Goal: Task Accomplishment & Management: Use online tool/utility

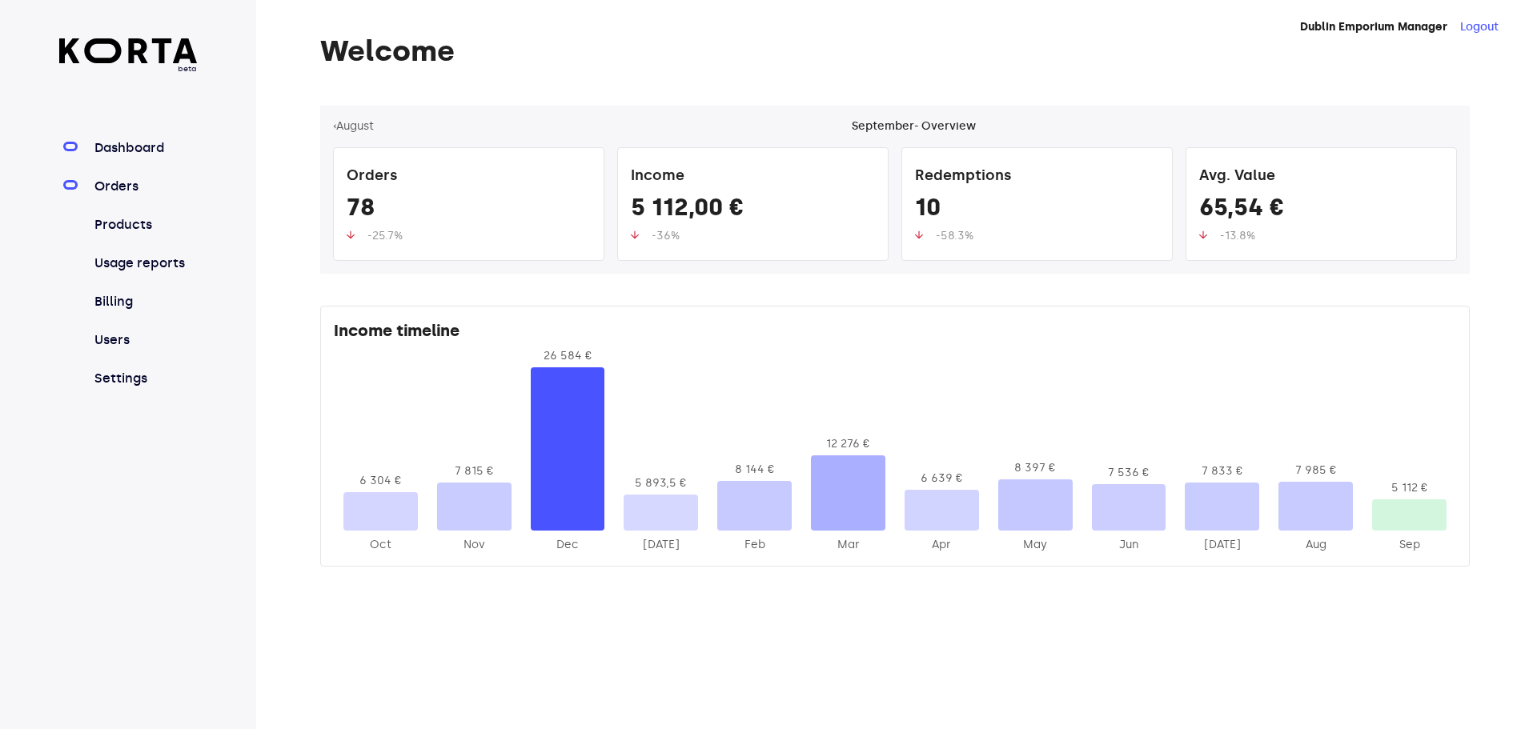
click at [147, 188] on link "Orders" at bounding box center [144, 186] width 106 height 19
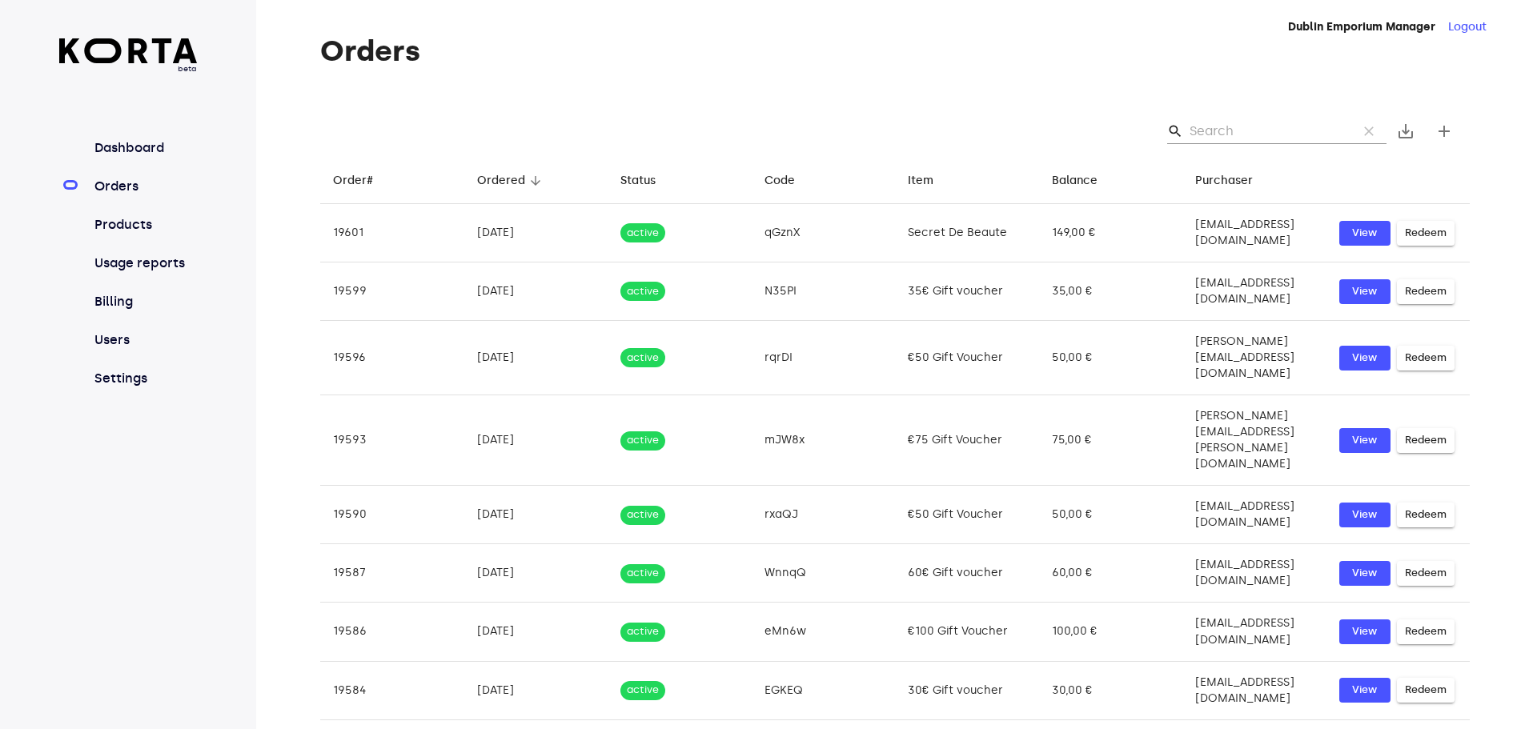
click at [1215, 134] on input "Search" at bounding box center [1267, 131] width 155 height 26
paste input "Dmjkl"
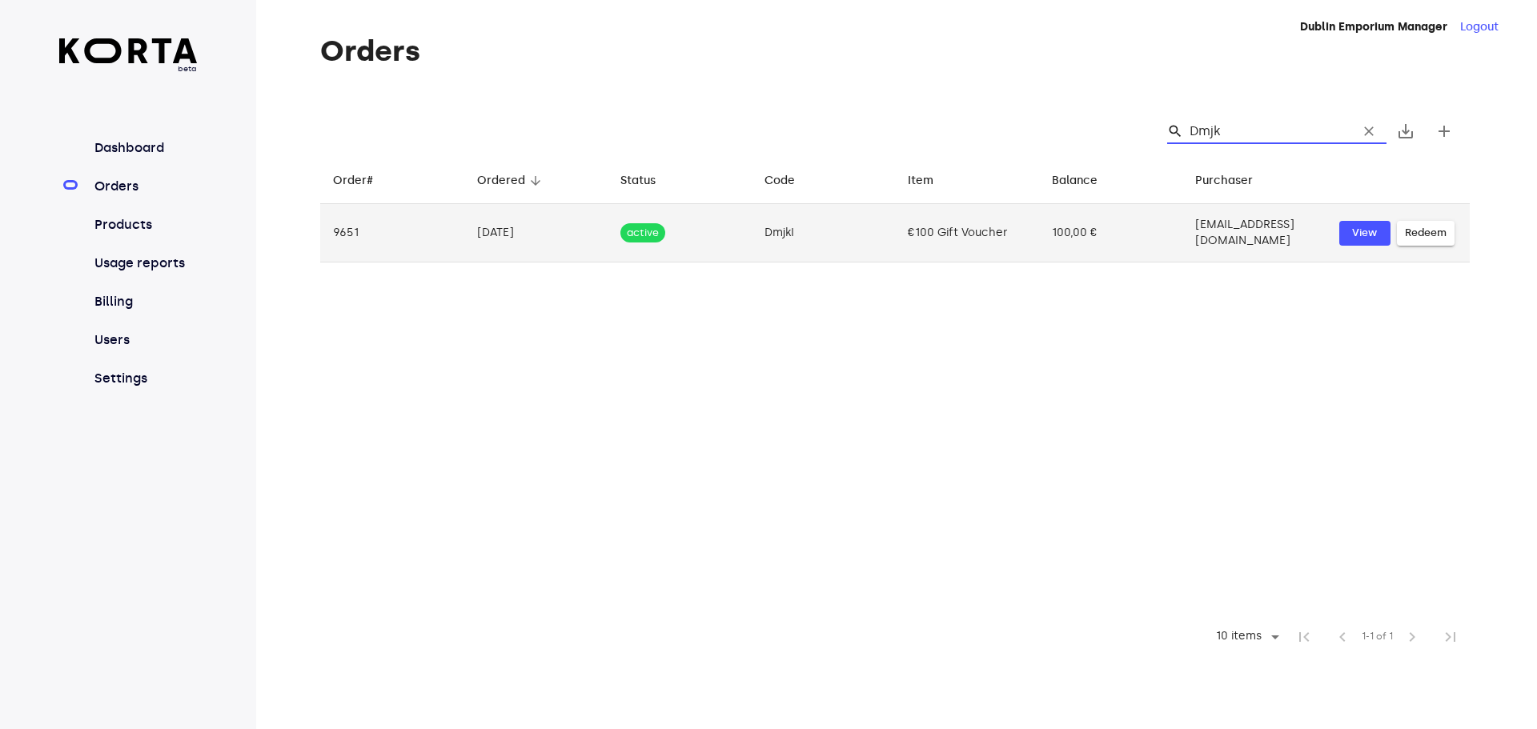
type input "Dmjk"
click at [1428, 229] on span "Redeem" at bounding box center [1426, 233] width 42 height 18
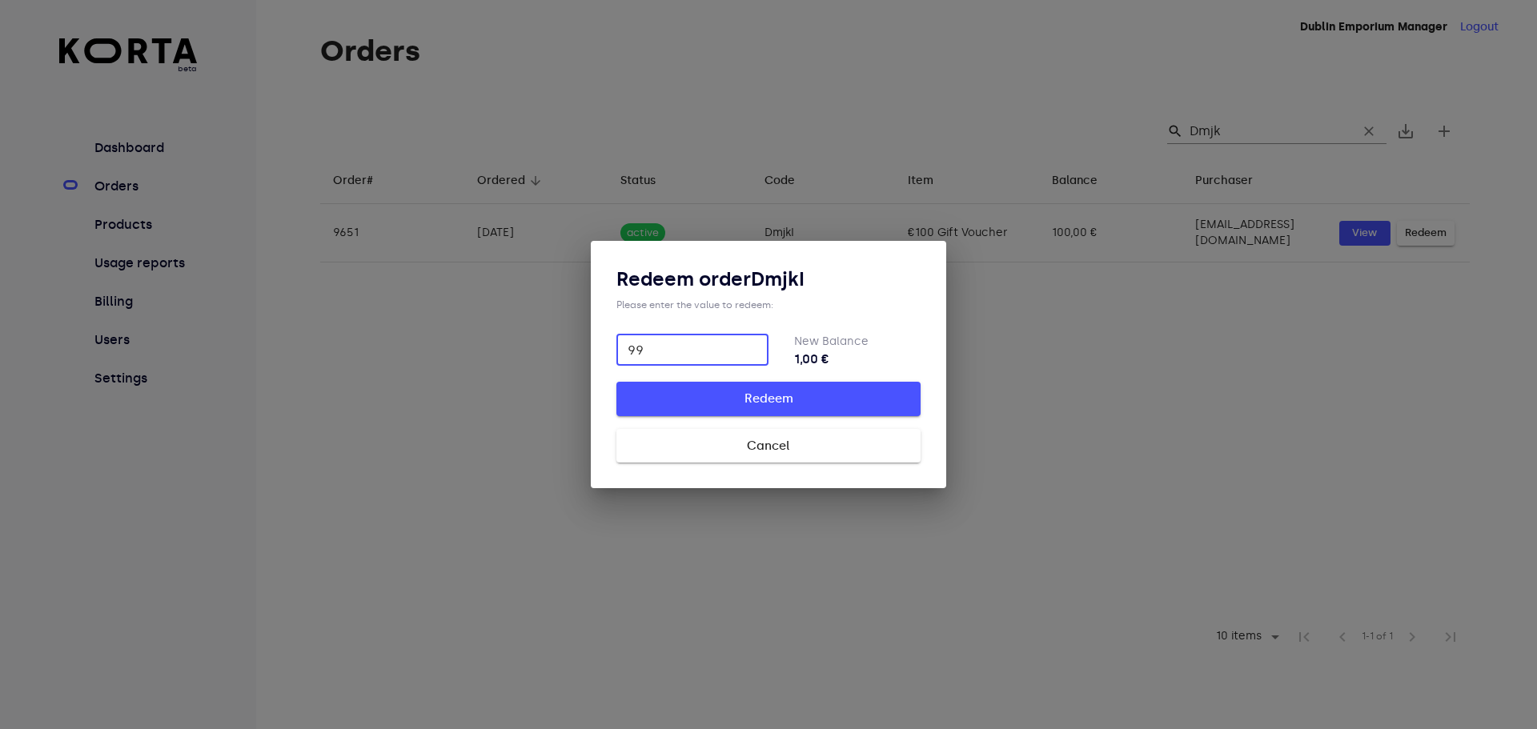
type input "99"
click at [851, 403] on span "Redeem" at bounding box center [768, 398] width 253 height 21
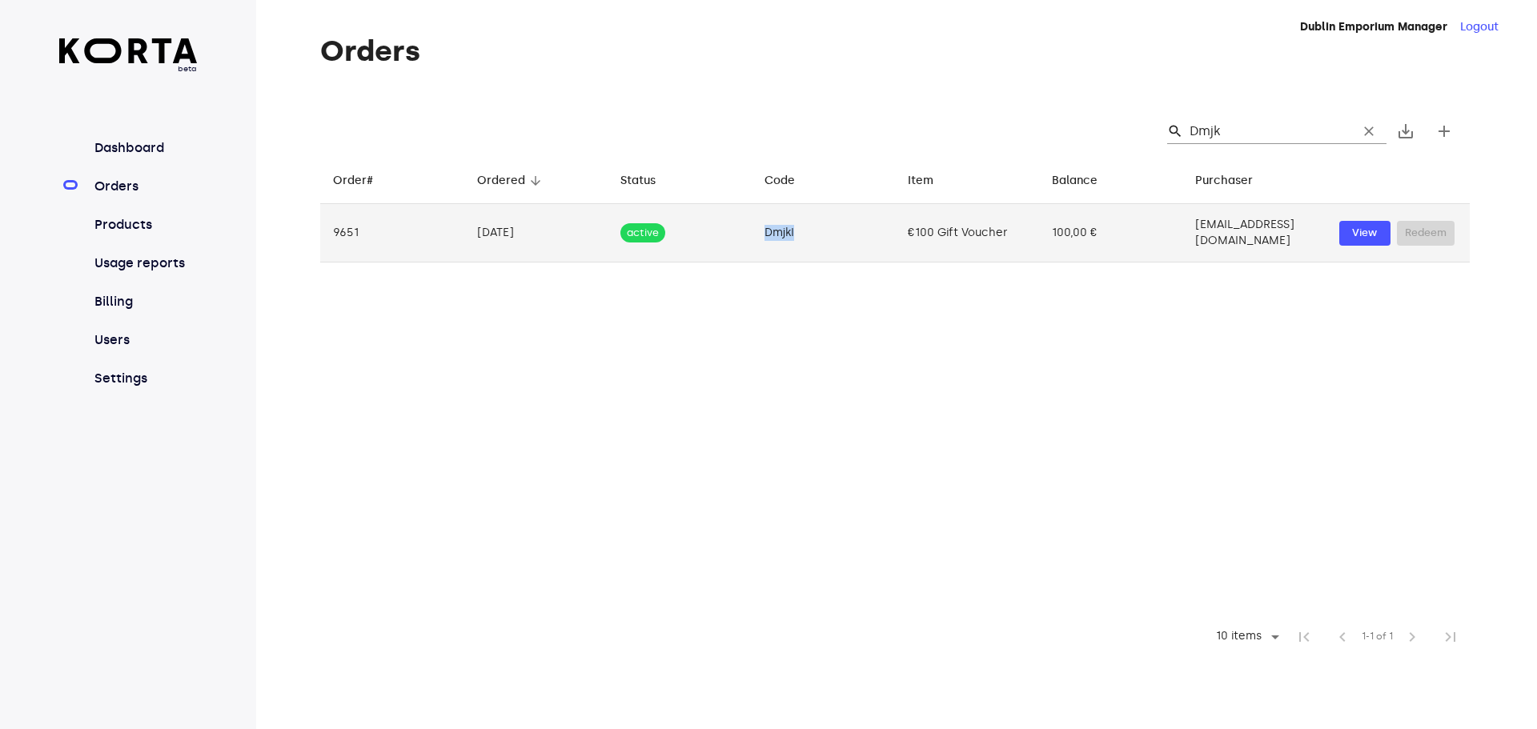
drag, startPoint x: 789, startPoint y: 235, endPoint x: 744, endPoint y: 230, distance: 45.9
click at [752, 230] on td "DmjkI" at bounding box center [824, 233] width 144 height 58
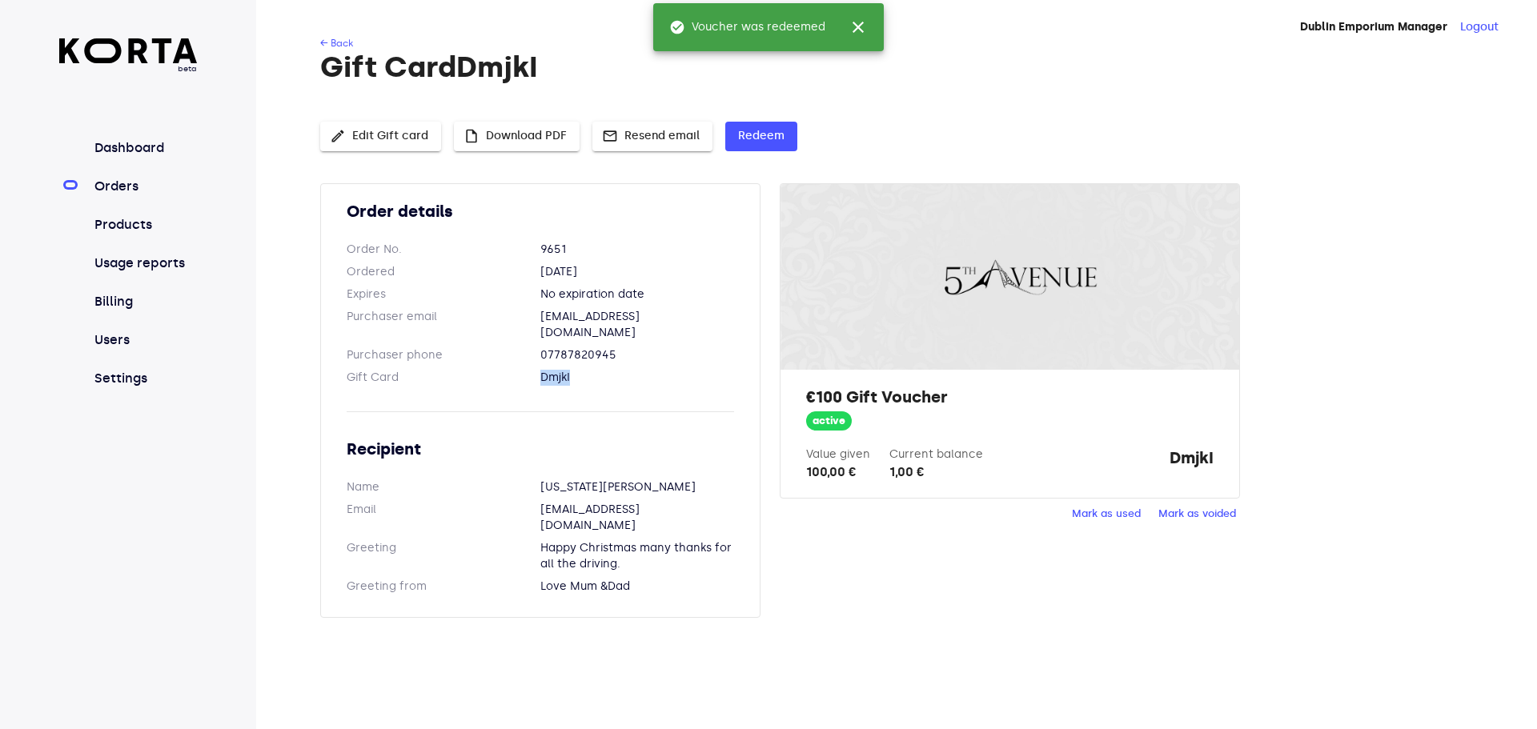
drag, startPoint x: 567, startPoint y: 363, endPoint x: 523, endPoint y: 361, distance: 44.1
click at [523, 370] on dl "Gift Card DmjkI" at bounding box center [541, 378] width 388 height 16
copy dl "DmjkI"
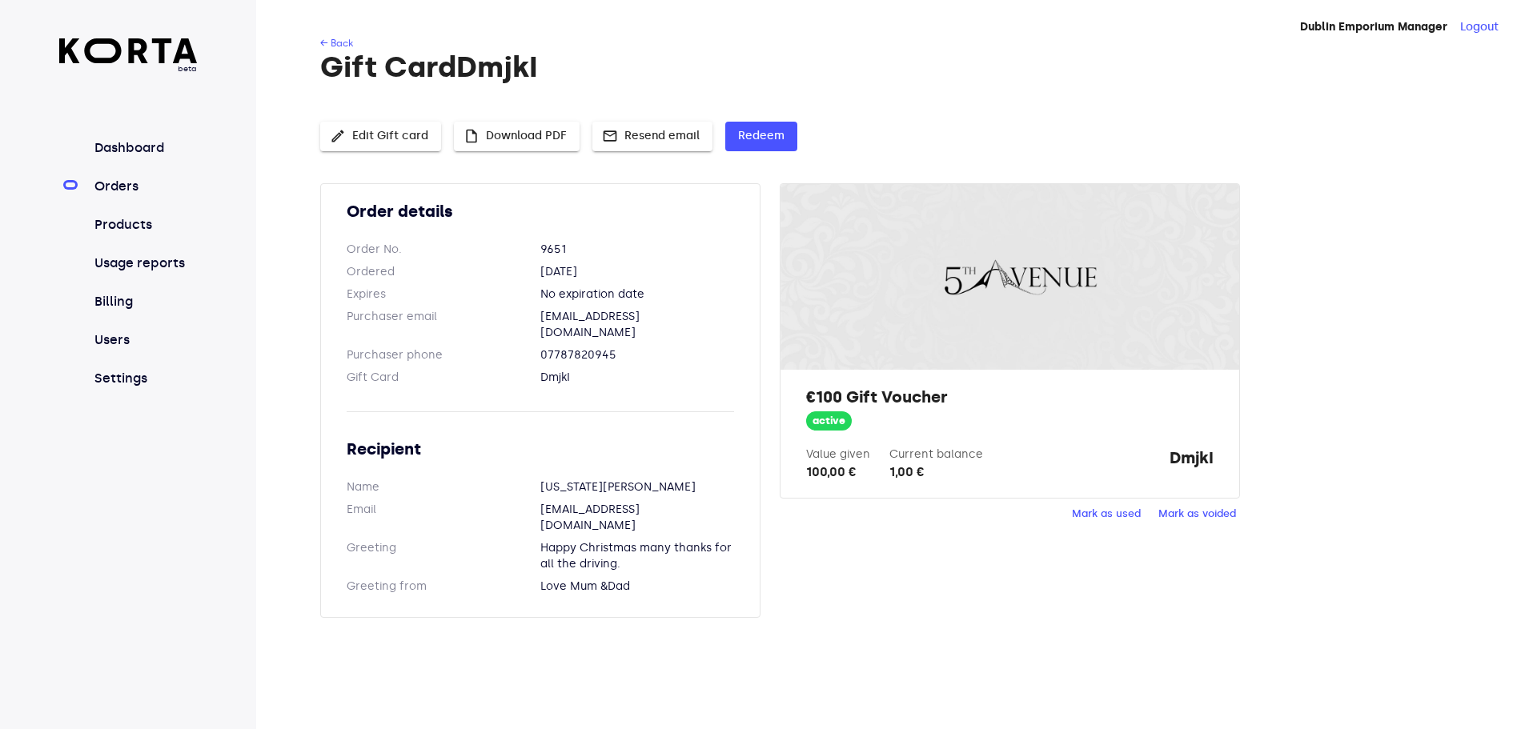
click at [897, 611] on div "Dublin Emporium Manager Logout ← Back Gift Card DmjkI edit Edit Gift card inser…" at bounding box center [896, 364] width 1281 height 729
